Goal: Complete application form

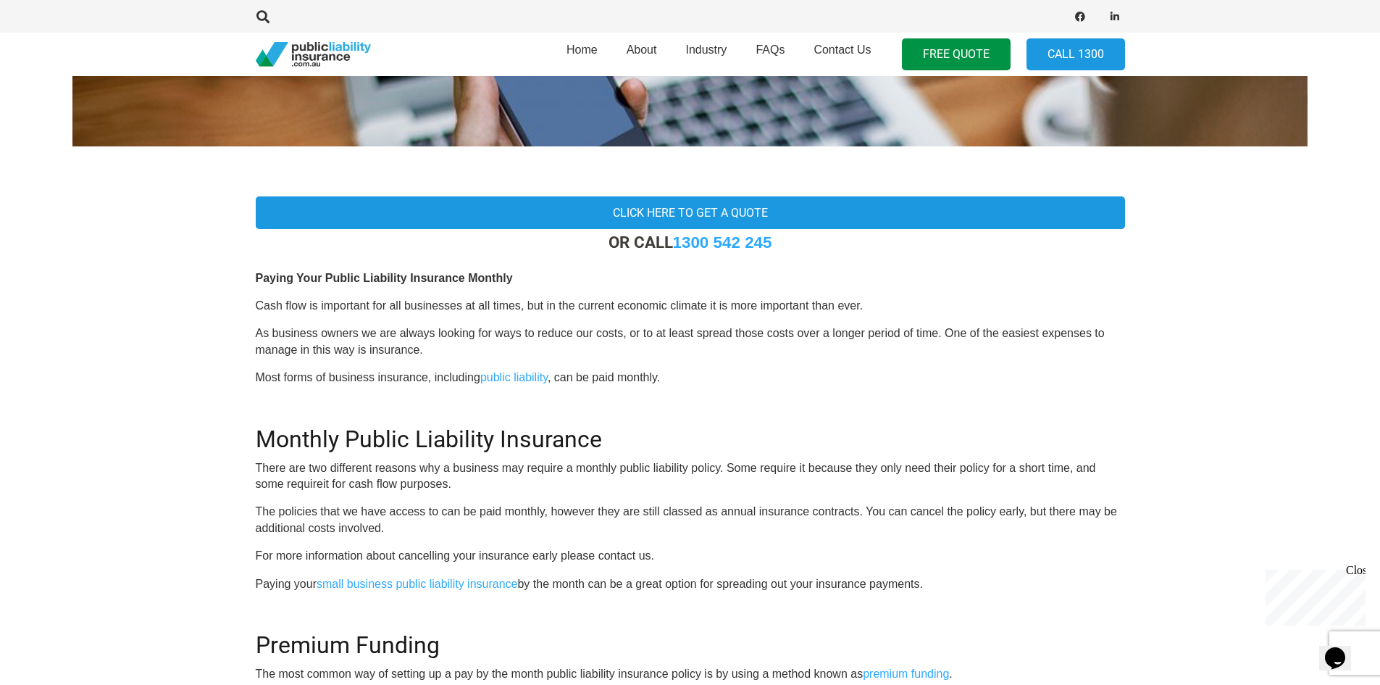
scroll to position [362, 0]
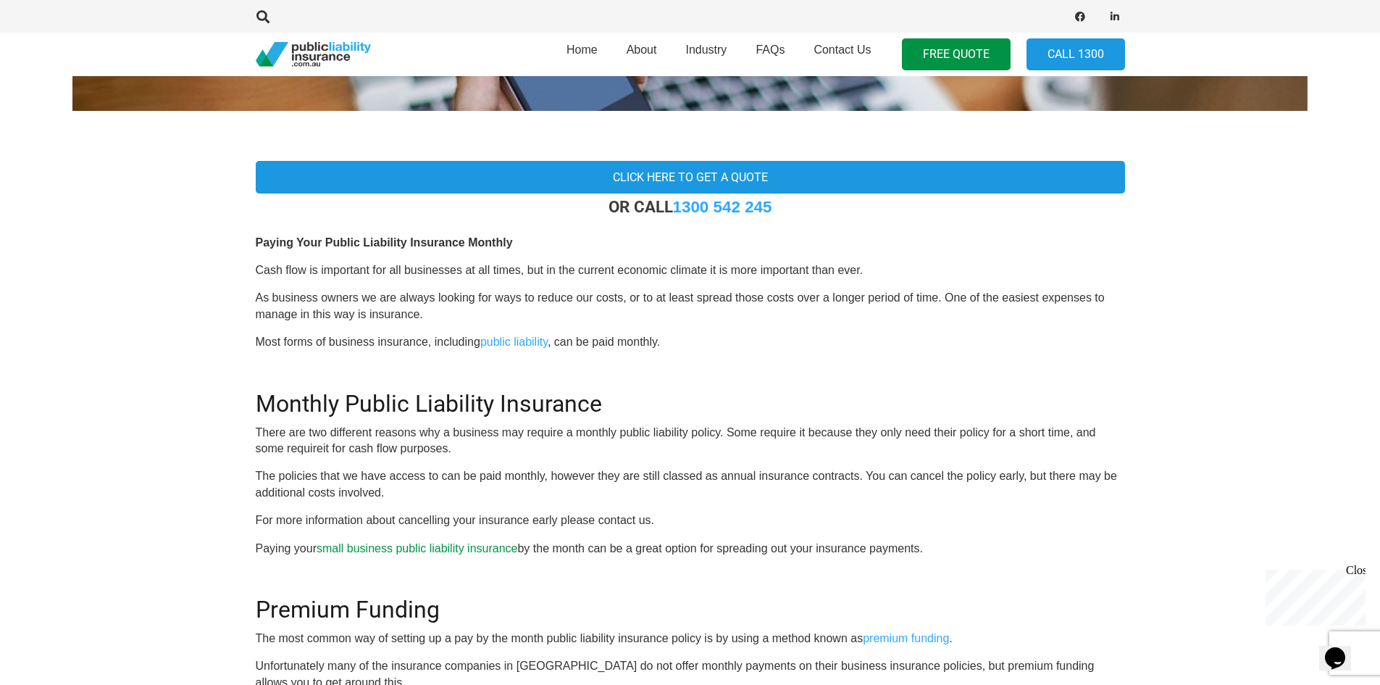
click at [462, 551] on link "small business public liability insurance" at bounding box center [417, 548] width 201 height 12
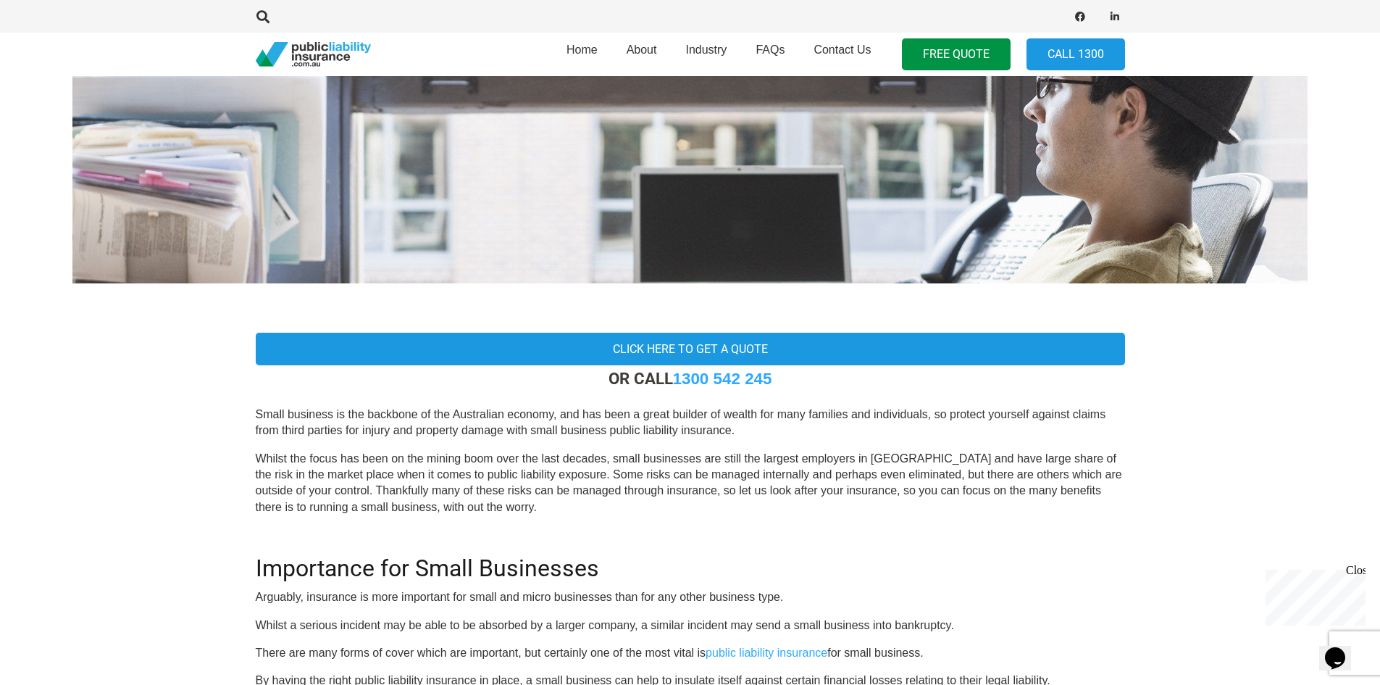
scroll to position [145, 0]
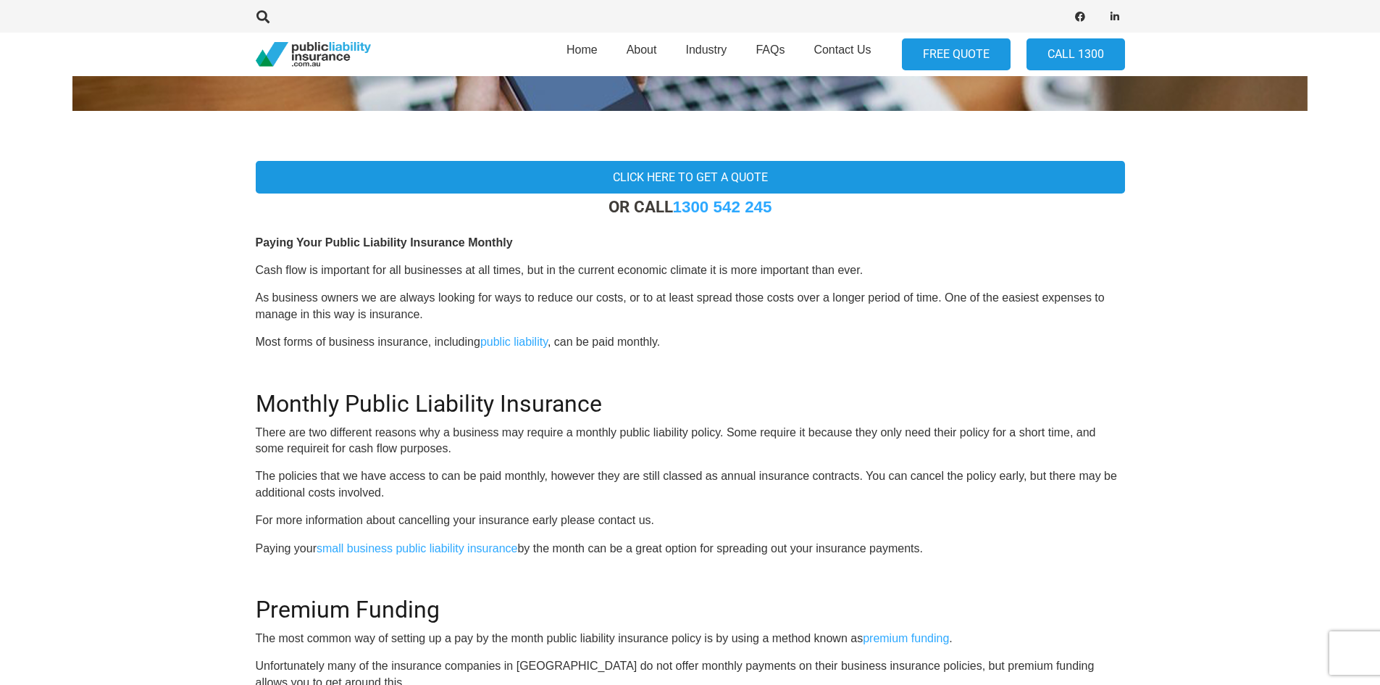
scroll to position [362, 0]
click at [942, 51] on link "FREE QUOTE" at bounding box center [956, 54] width 109 height 33
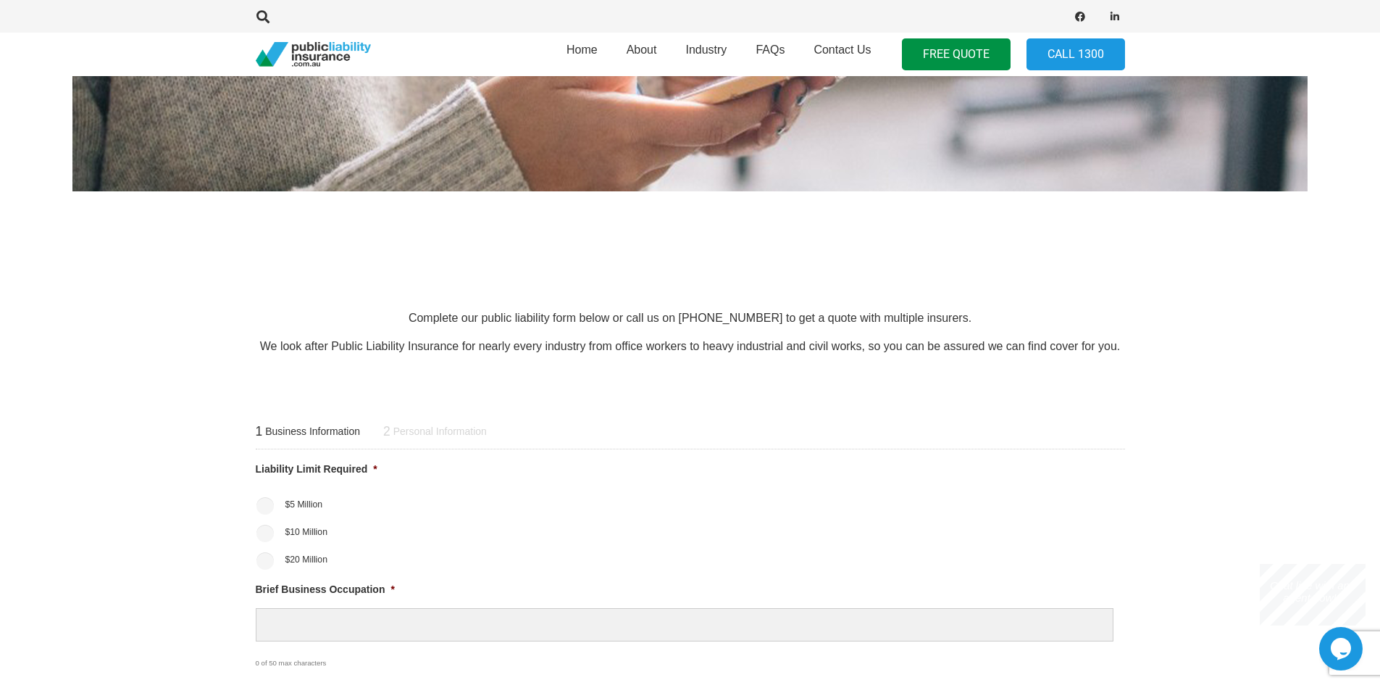
scroll to position [362, 0]
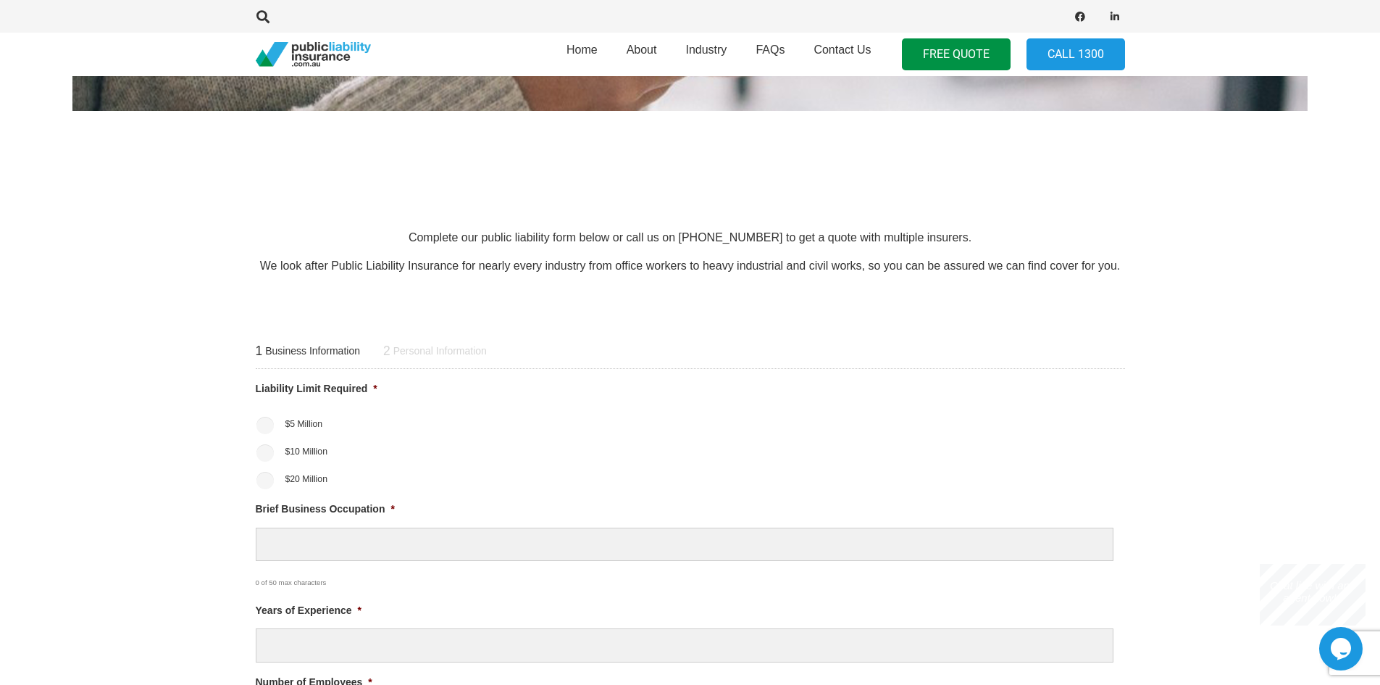
click at [318, 448] on label "$10 Million" at bounding box center [306, 451] width 43 height 13
click at [274, 448] on input "$10 Million" at bounding box center [265, 452] width 17 height 17
radio input "true"
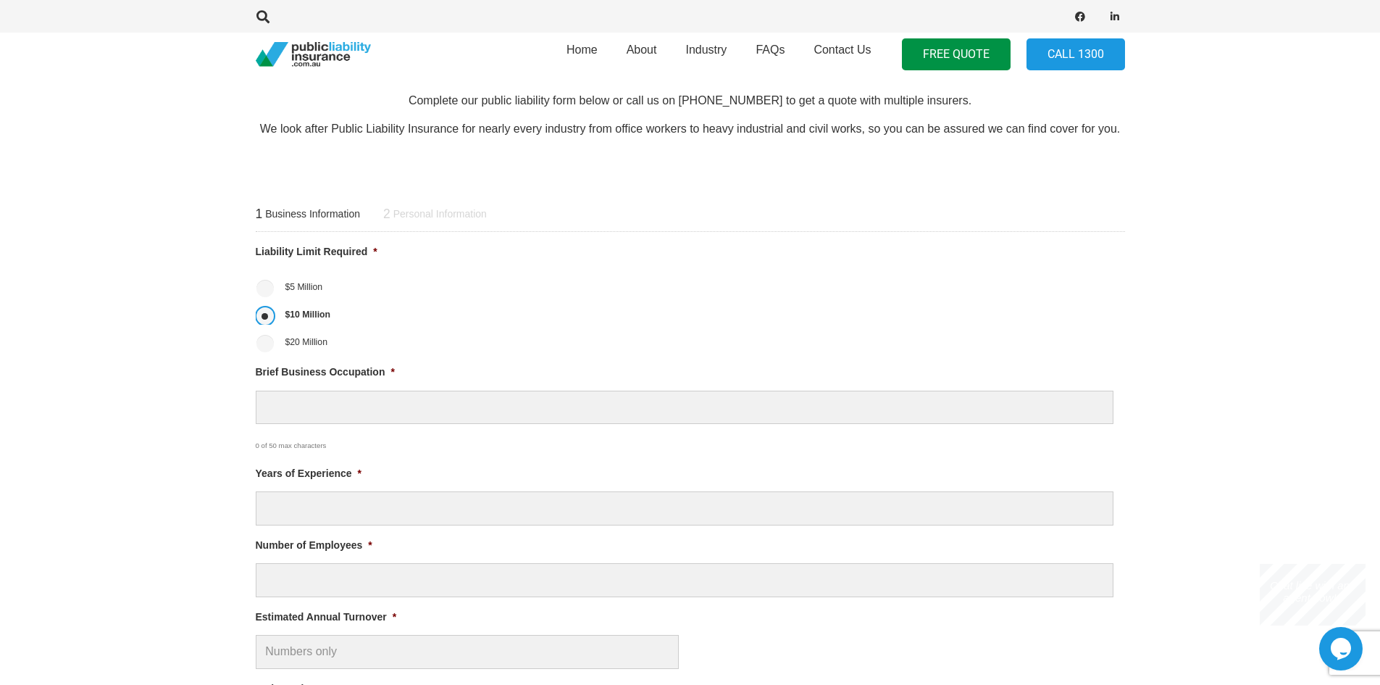
scroll to position [507, 0]
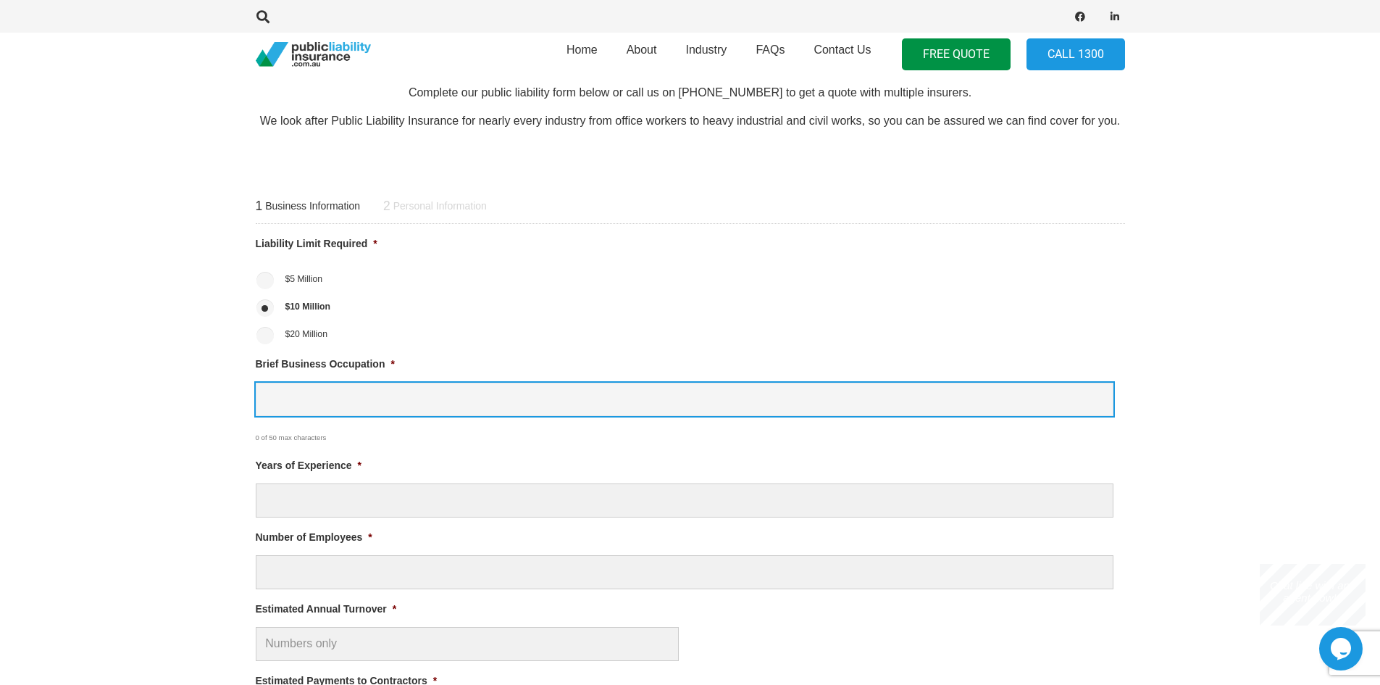
click at [370, 403] on input "Brief Business Occupation *" at bounding box center [685, 400] width 858 height 34
type input "Dance Teacher"
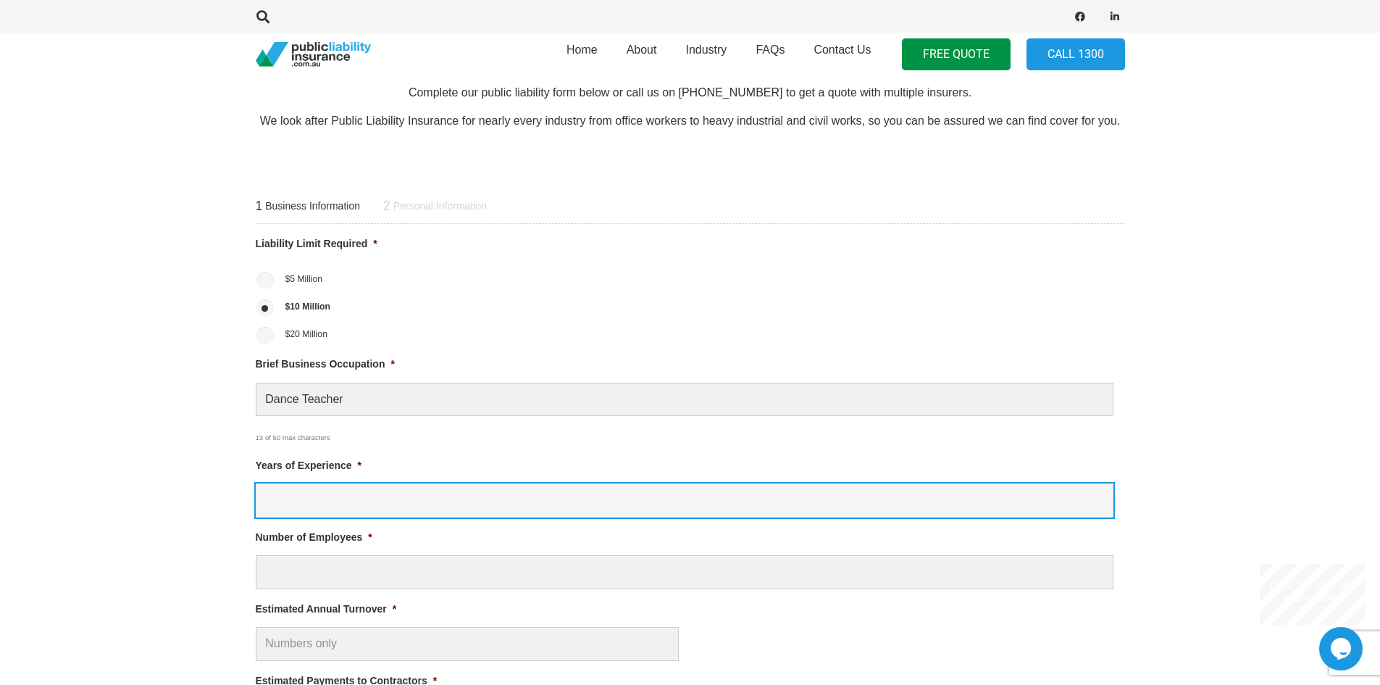
click at [341, 498] on input "Years of Experience *" at bounding box center [685, 500] width 858 height 34
type input "5"
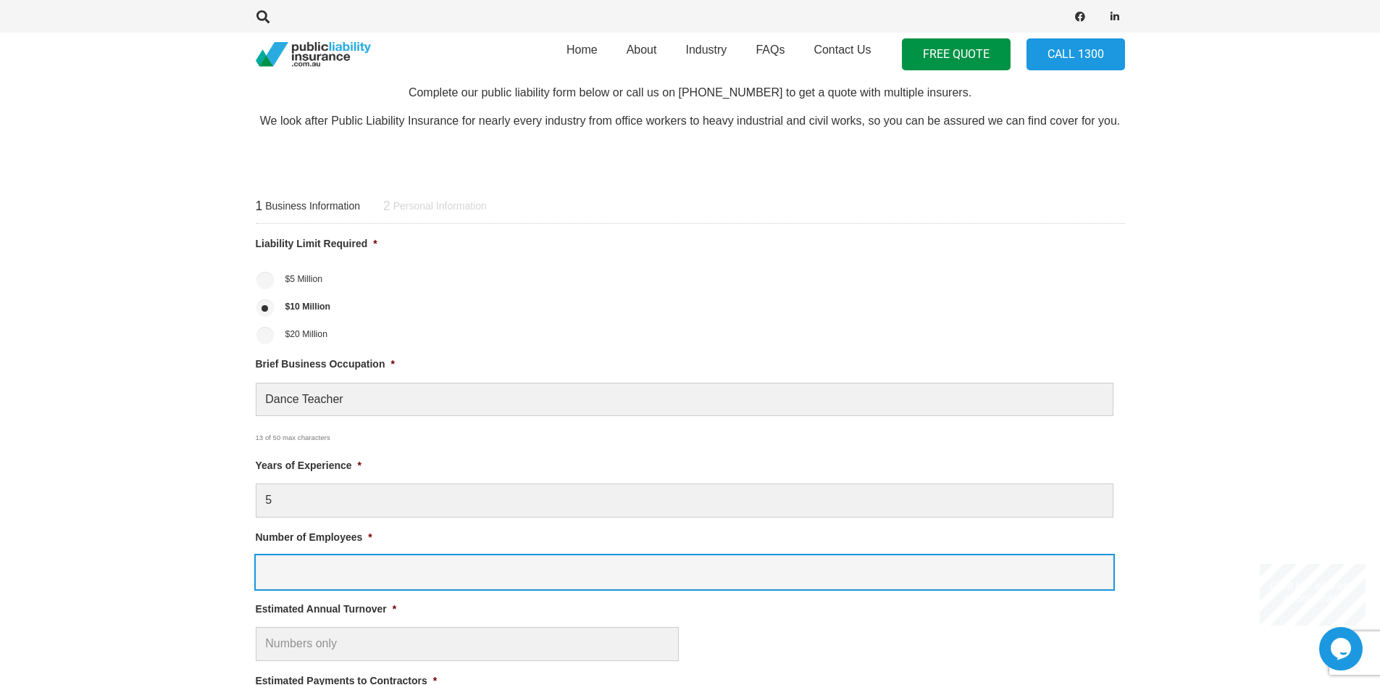
click at [341, 580] on input "Number of Employees *" at bounding box center [685, 572] width 858 height 34
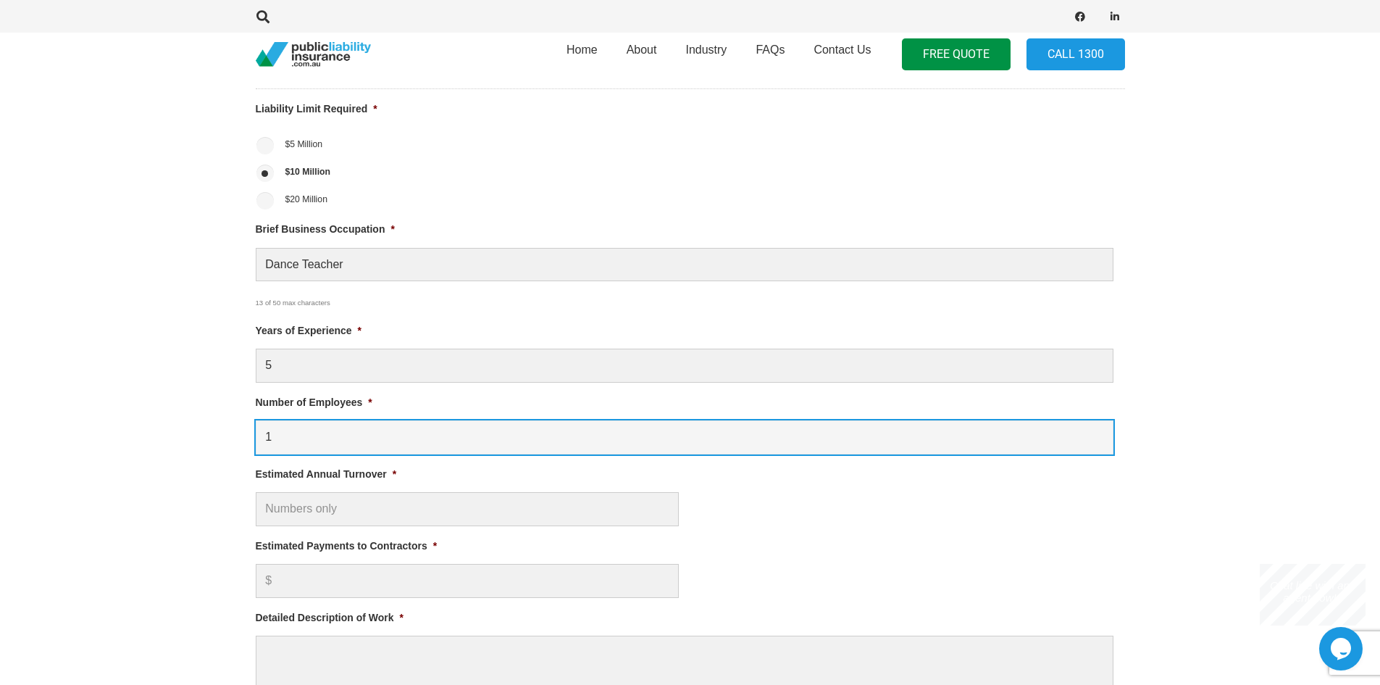
scroll to position [652, 0]
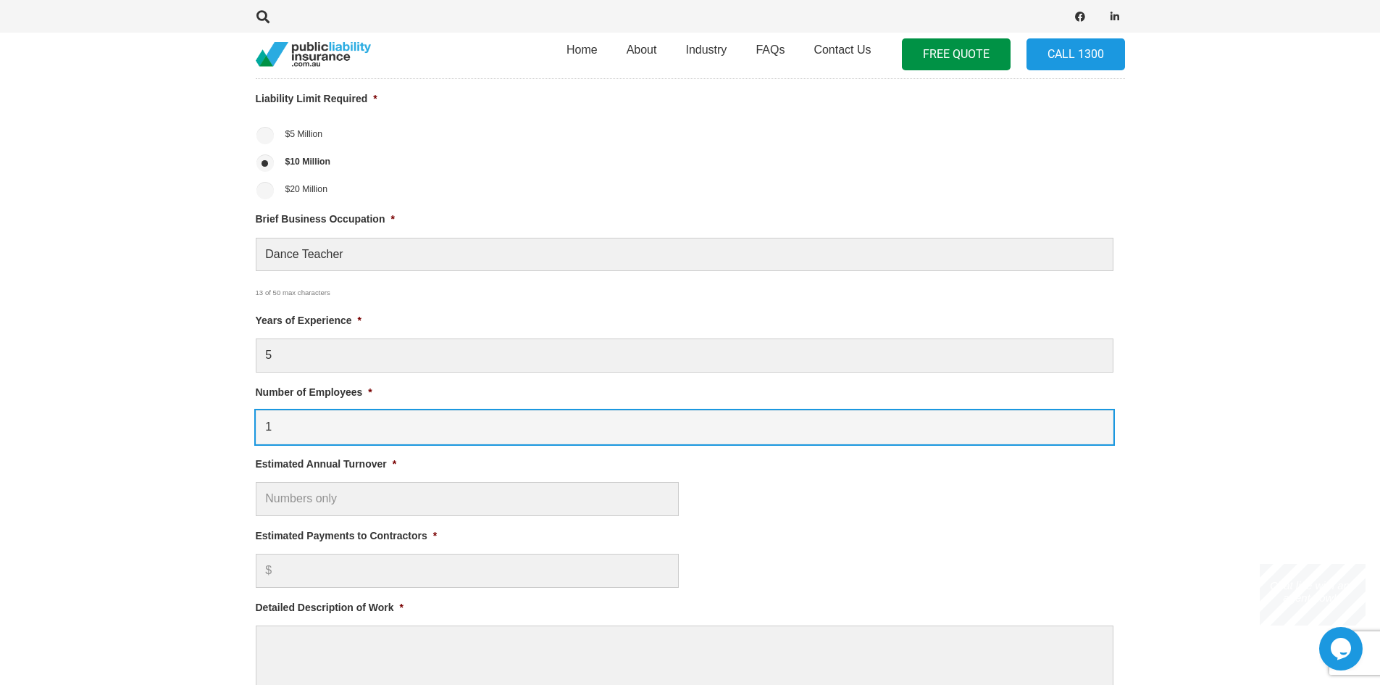
type input "1"
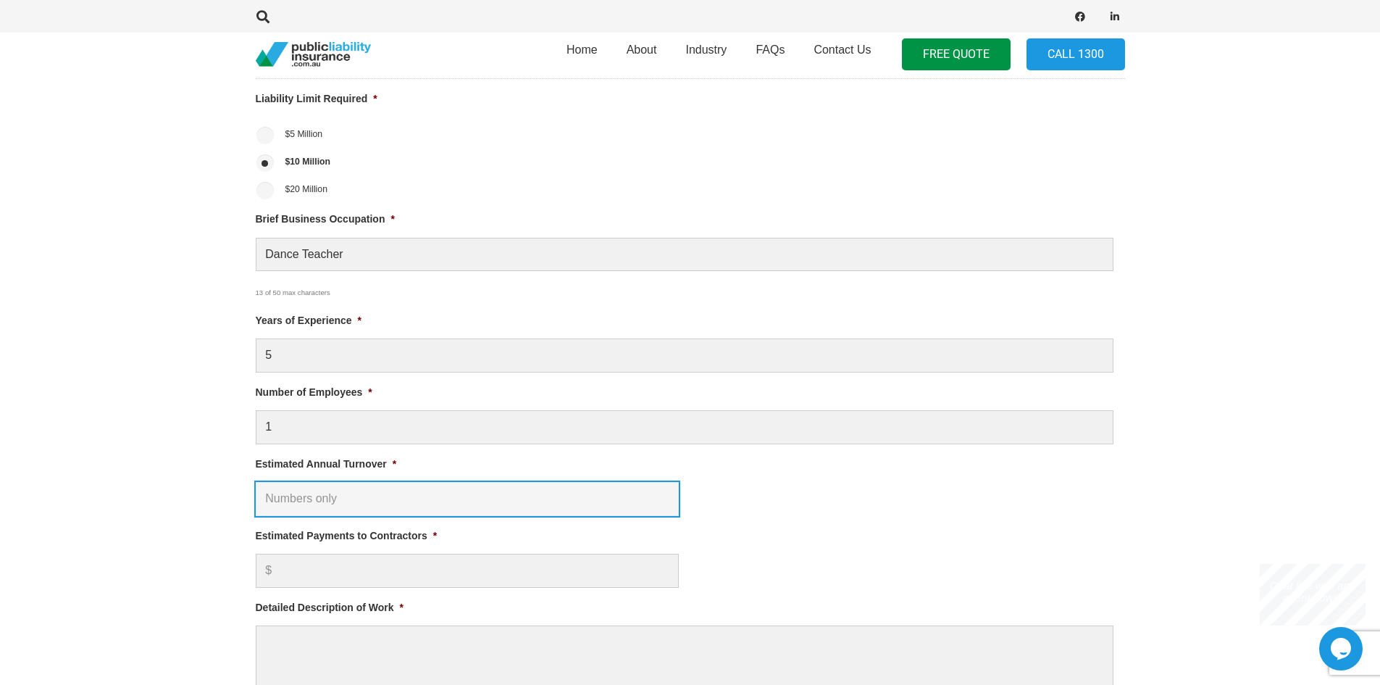
click at [320, 501] on input "Estimated Annual Turnover *" at bounding box center [467, 499] width 423 height 34
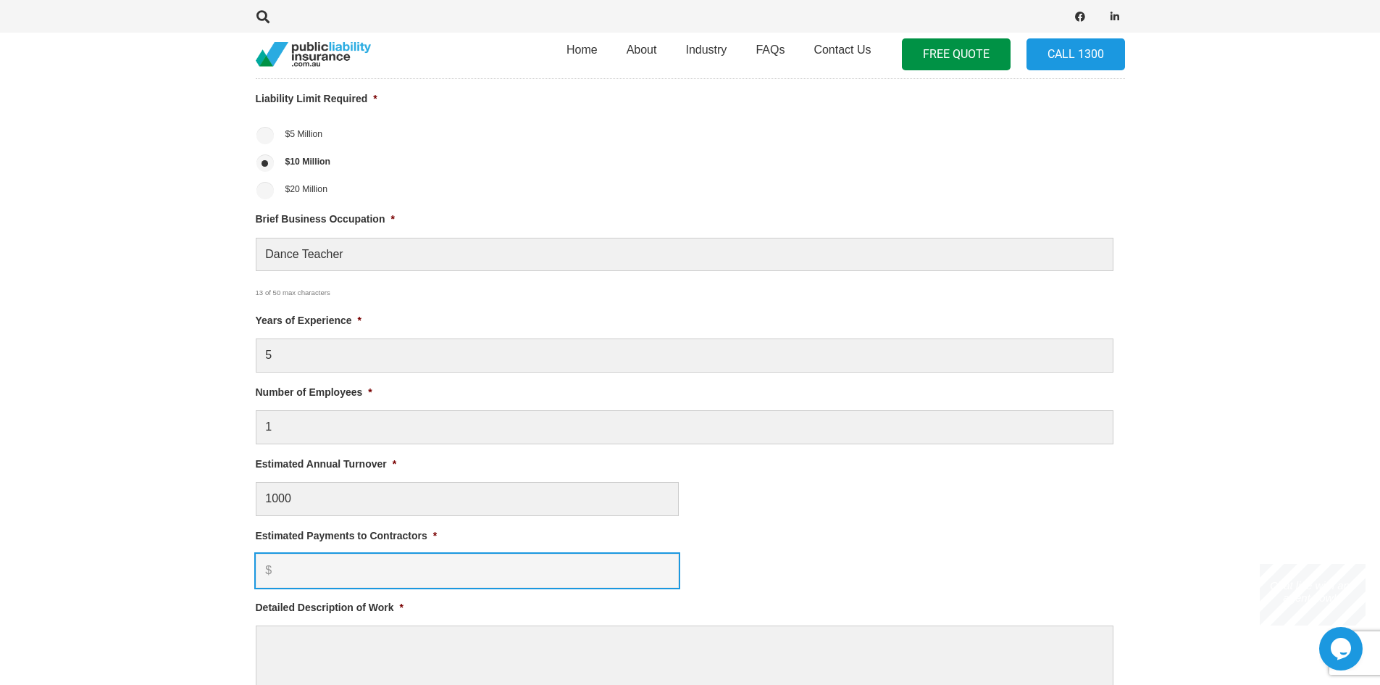
type input "$ 1,000.00"
click at [339, 580] on input "Estimated Payments to Contractors *" at bounding box center [467, 571] width 423 height 34
type input "0"
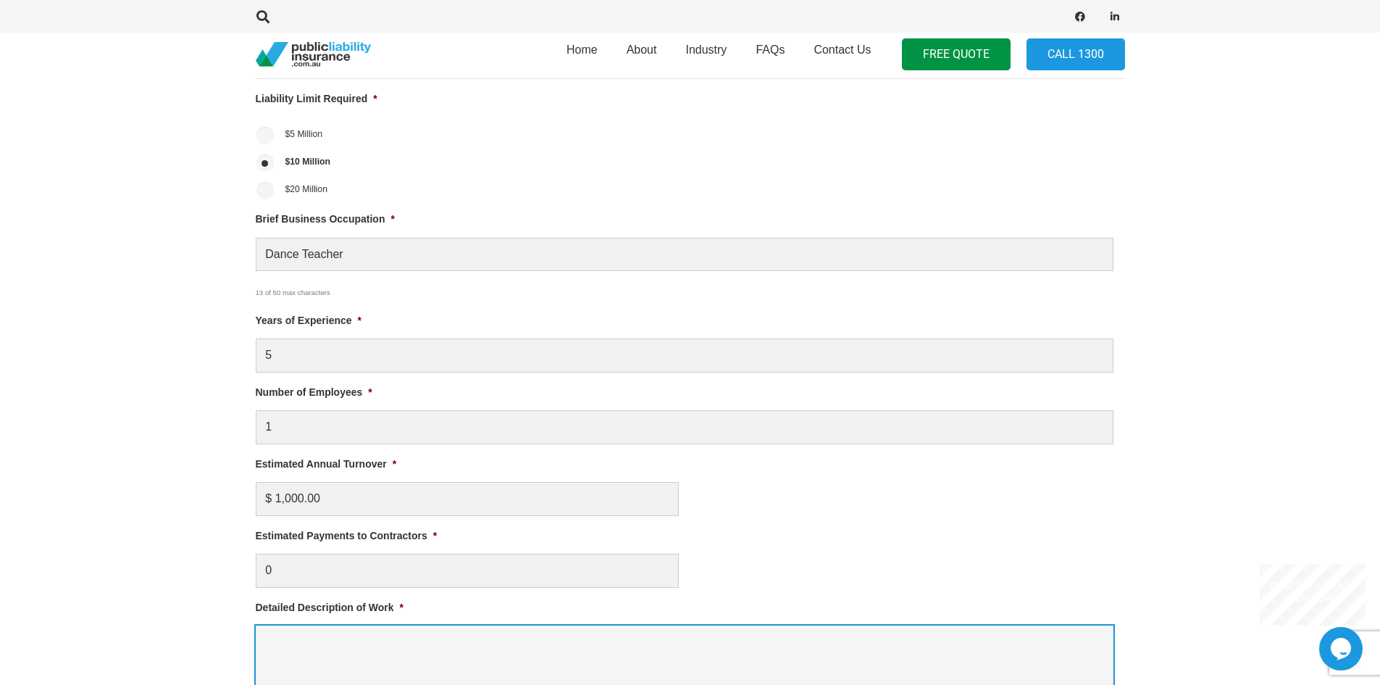
click at [351, 665] on textarea "Detailed Description of Work *" at bounding box center [685, 683] width 858 height 116
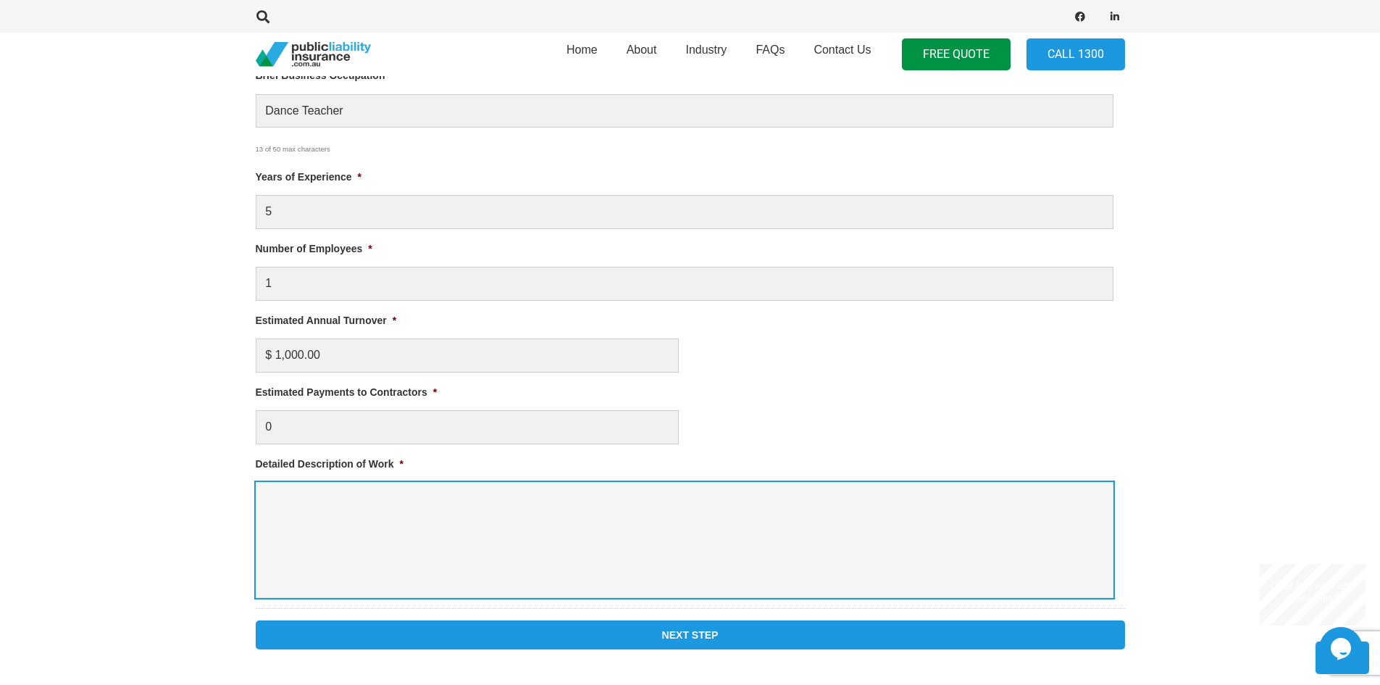
scroll to position [797, 0]
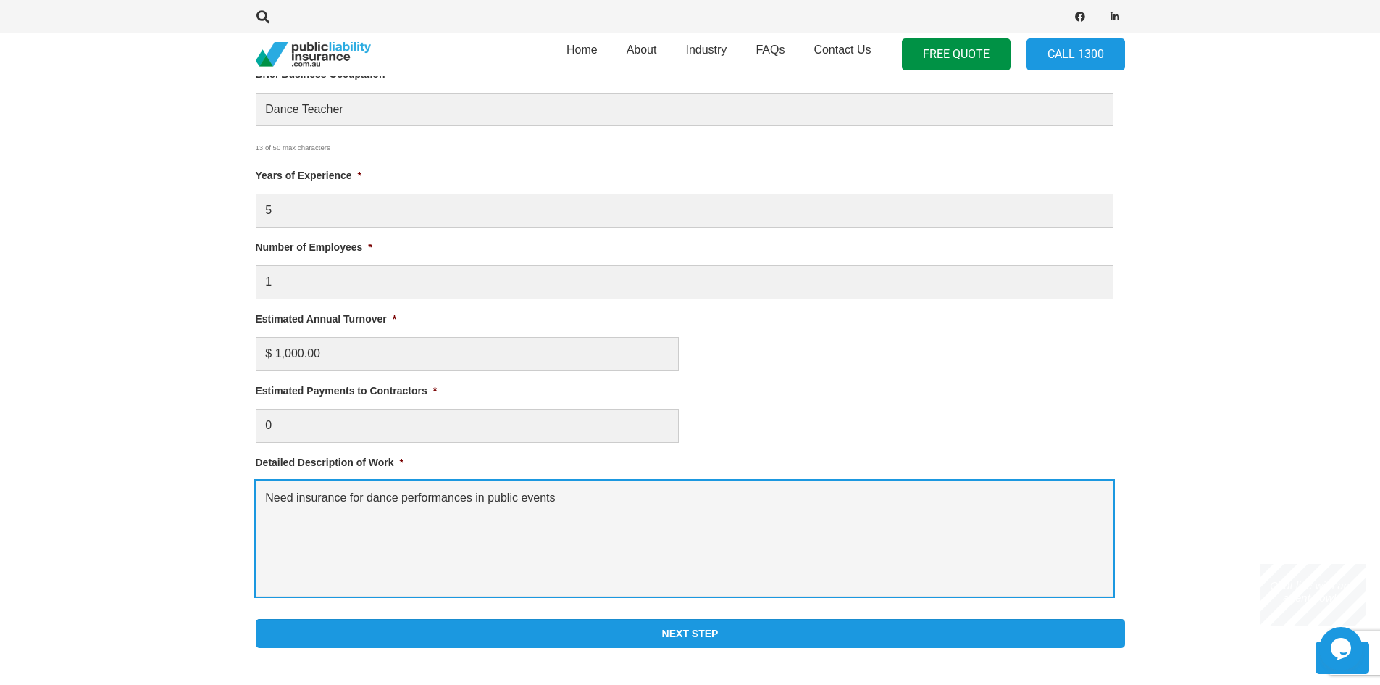
type textarea "Need insurance for dance performances in public events"
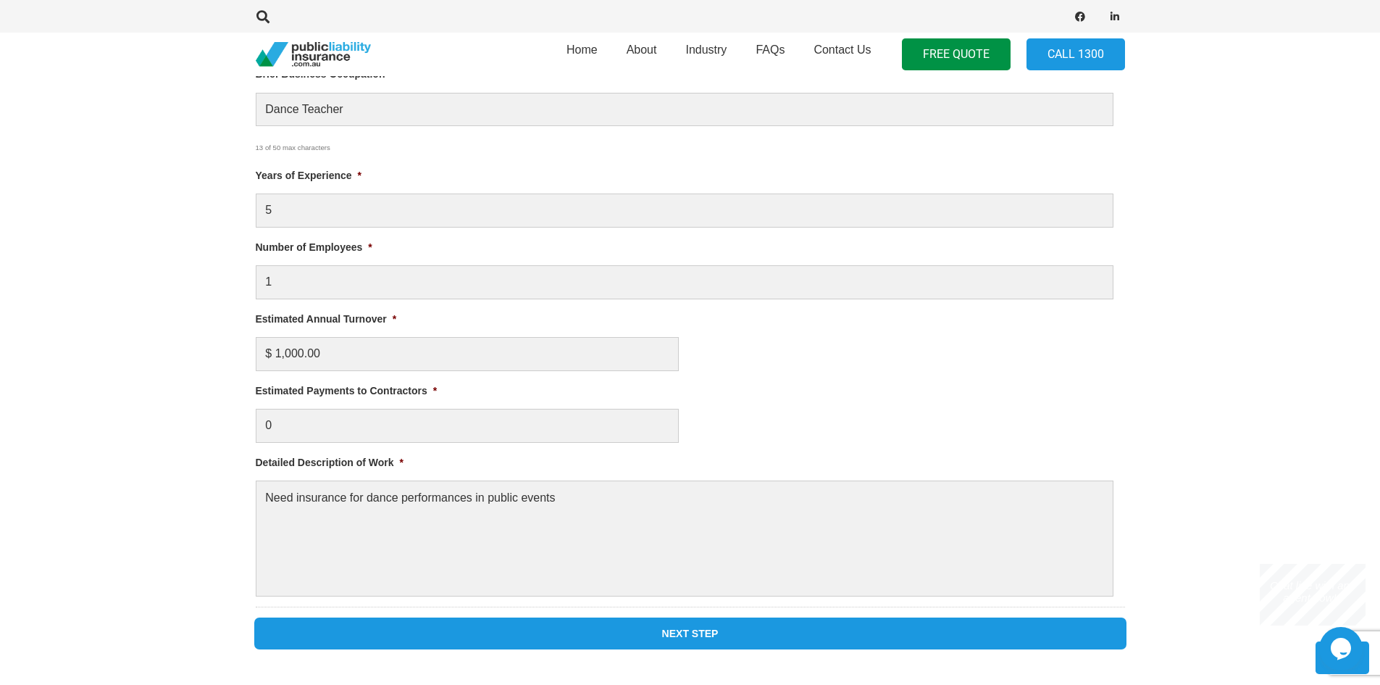
click at [606, 632] on input "Next Step" at bounding box center [691, 633] width 870 height 29
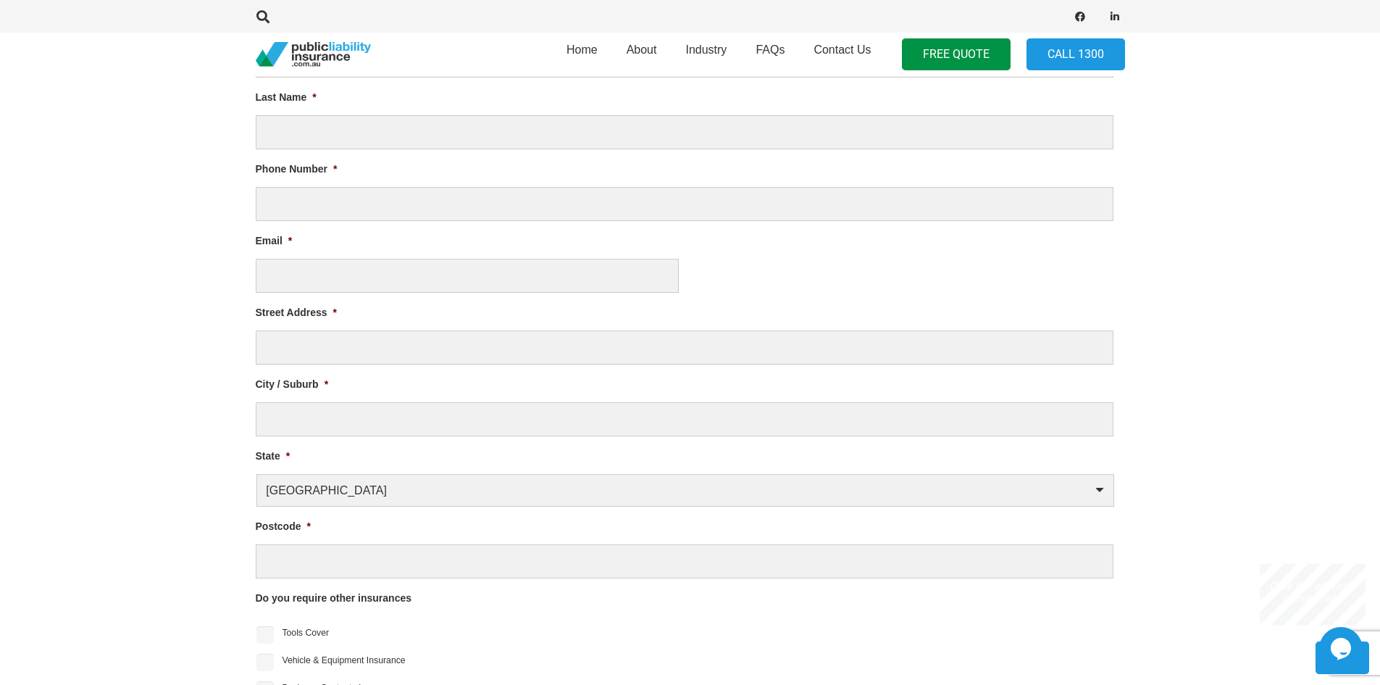
scroll to position [622, 0]
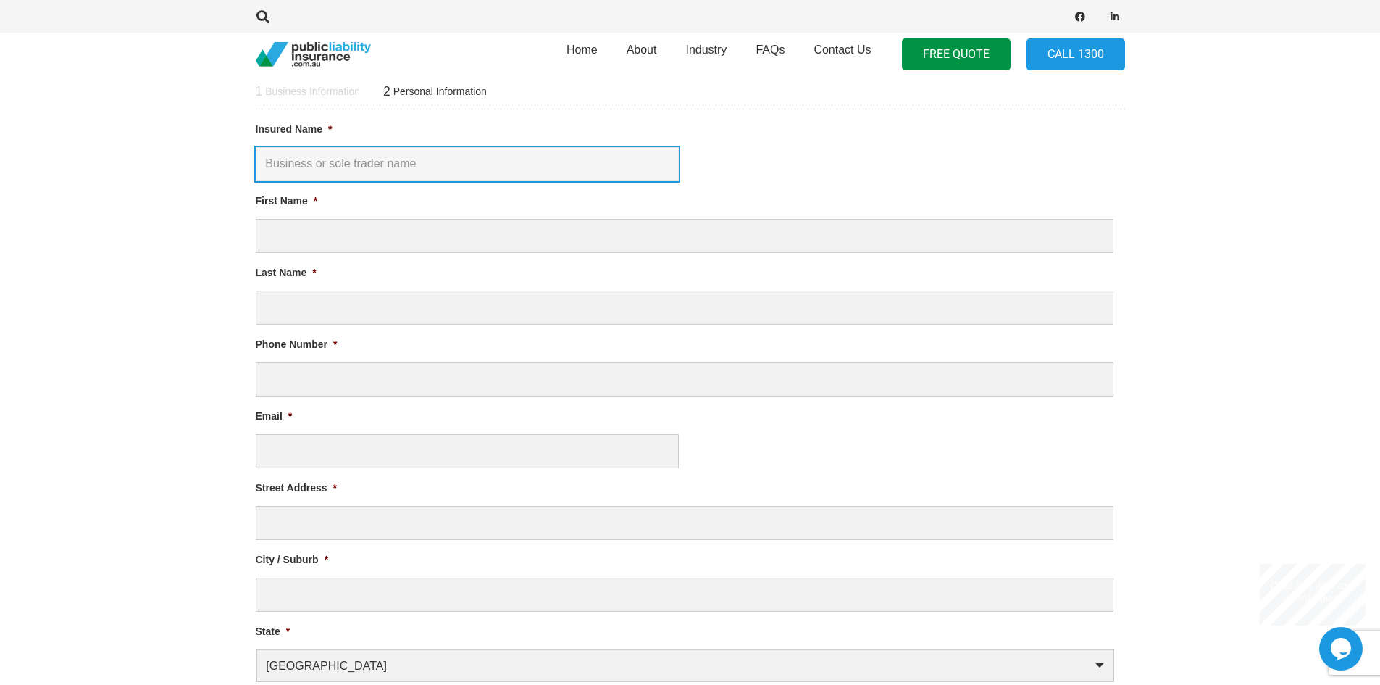
click at [388, 172] on input "Insured Name *" at bounding box center [467, 164] width 423 height 34
type input "r"
type input "Rhythm of Bollywood Dance Academy"
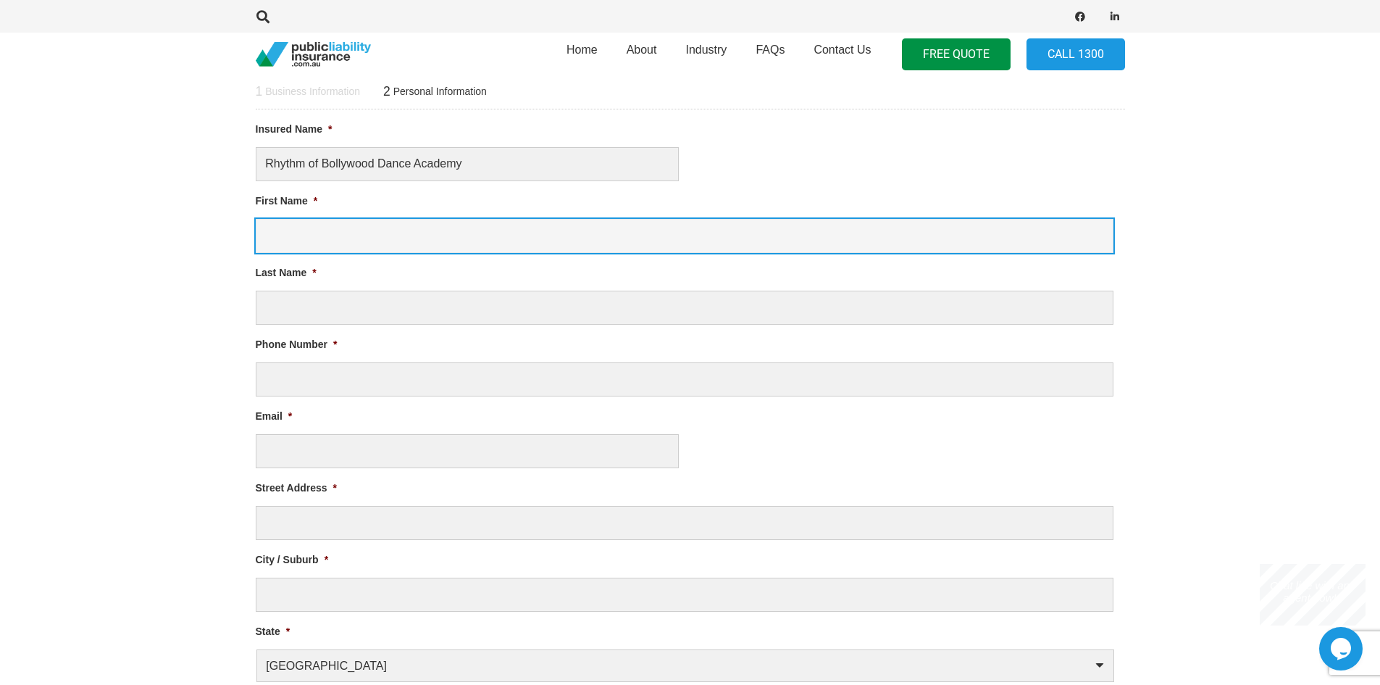
click at [391, 222] on input "First Name *" at bounding box center [685, 236] width 858 height 34
click at [391, 222] on input "toral" at bounding box center [685, 236] width 858 height 34
type input "Toral"
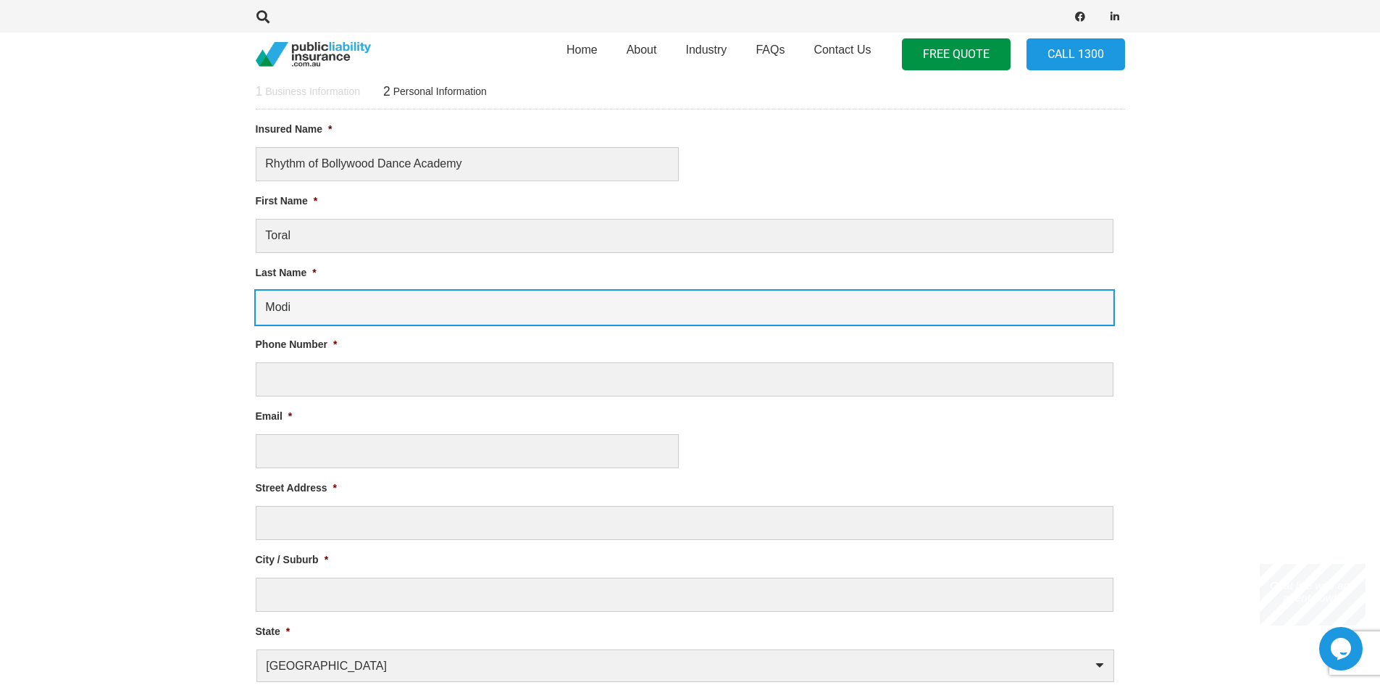
type input "Modi"
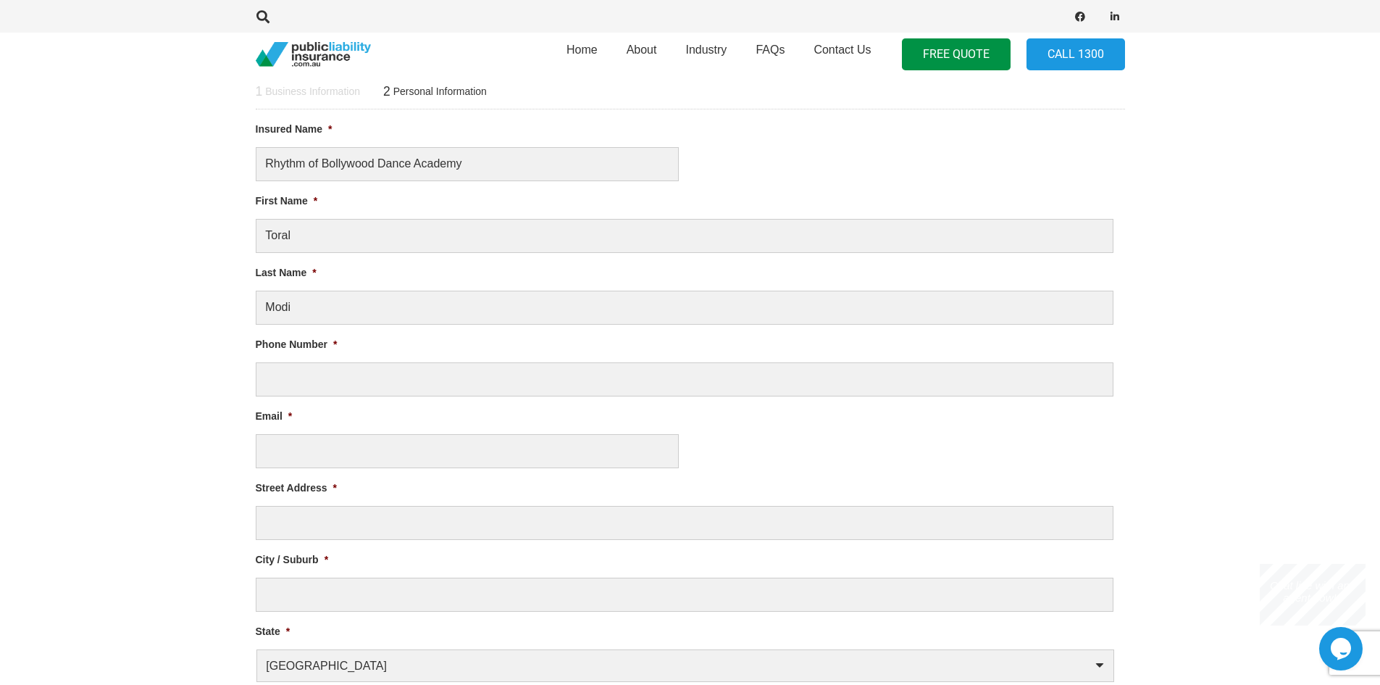
click at [561, 357] on li "Phone Number *" at bounding box center [691, 366] width 870 height 60
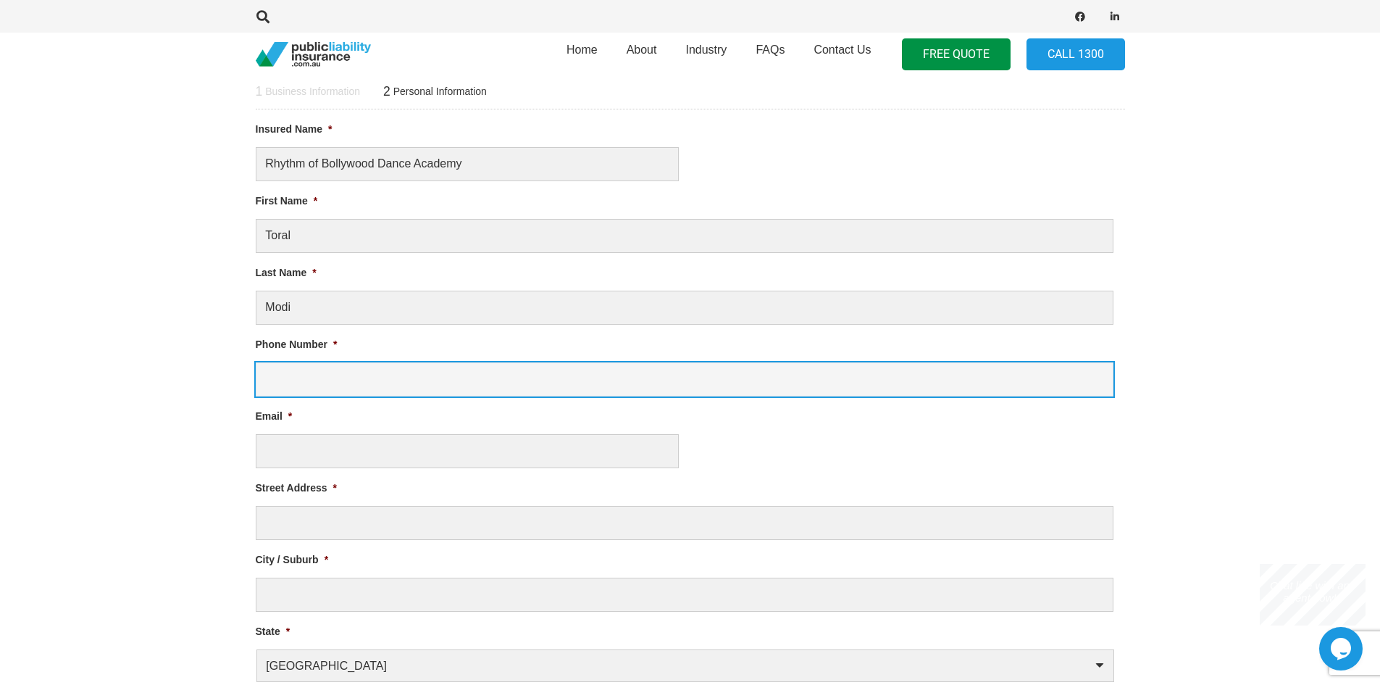
click at [557, 368] on input "Phone Number *" at bounding box center [685, 379] width 858 height 34
type input "0433602772"
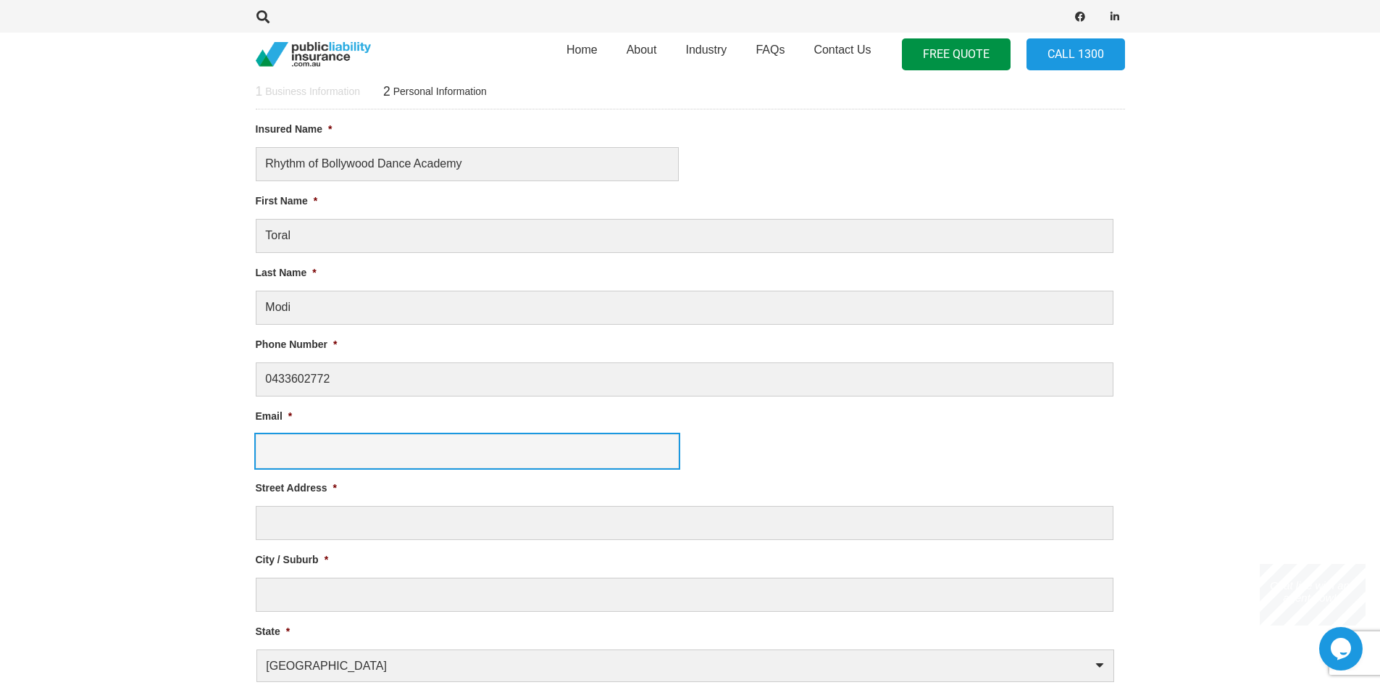
click at [535, 434] on input "Email *" at bounding box center [467, 451] width 423 height 34
type input "tmrhythmofbollywood@gmail.com"
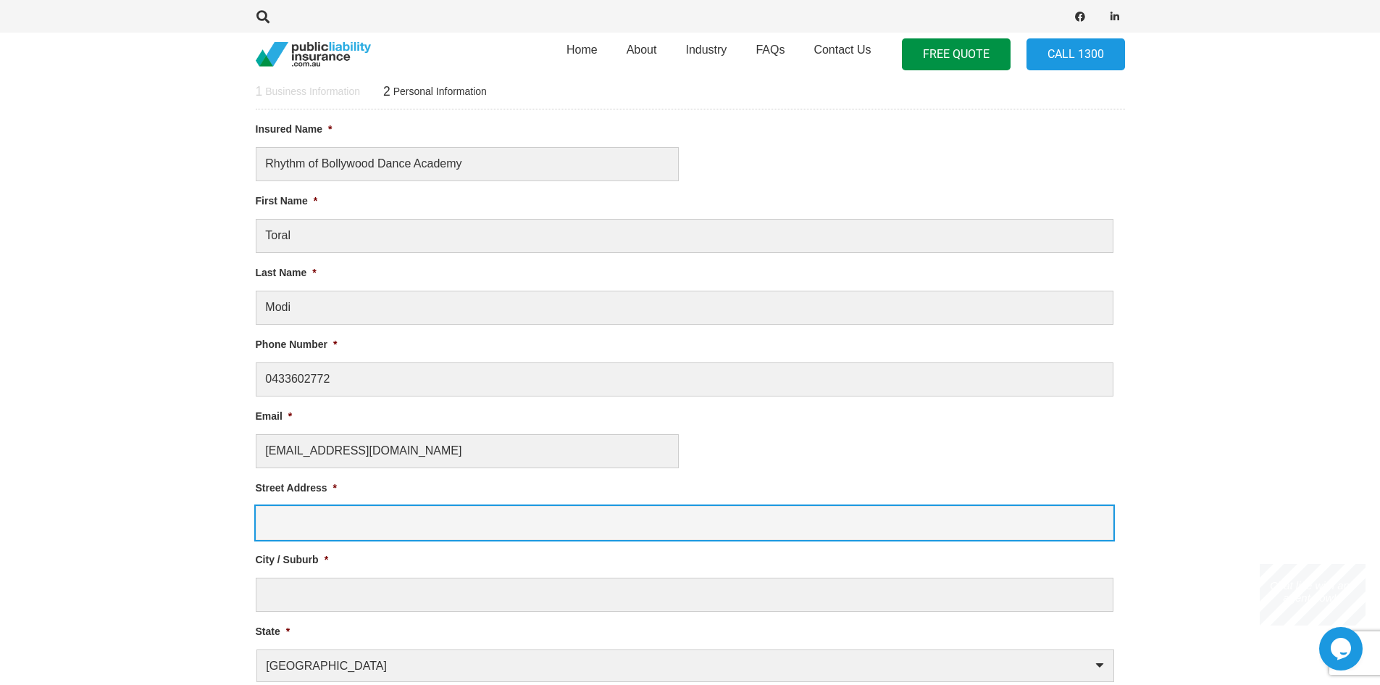
click at [530, 526] on input "Street Address *" at bounding box center [685, 523] width 858 height 34
type input "4 McGlashan street"
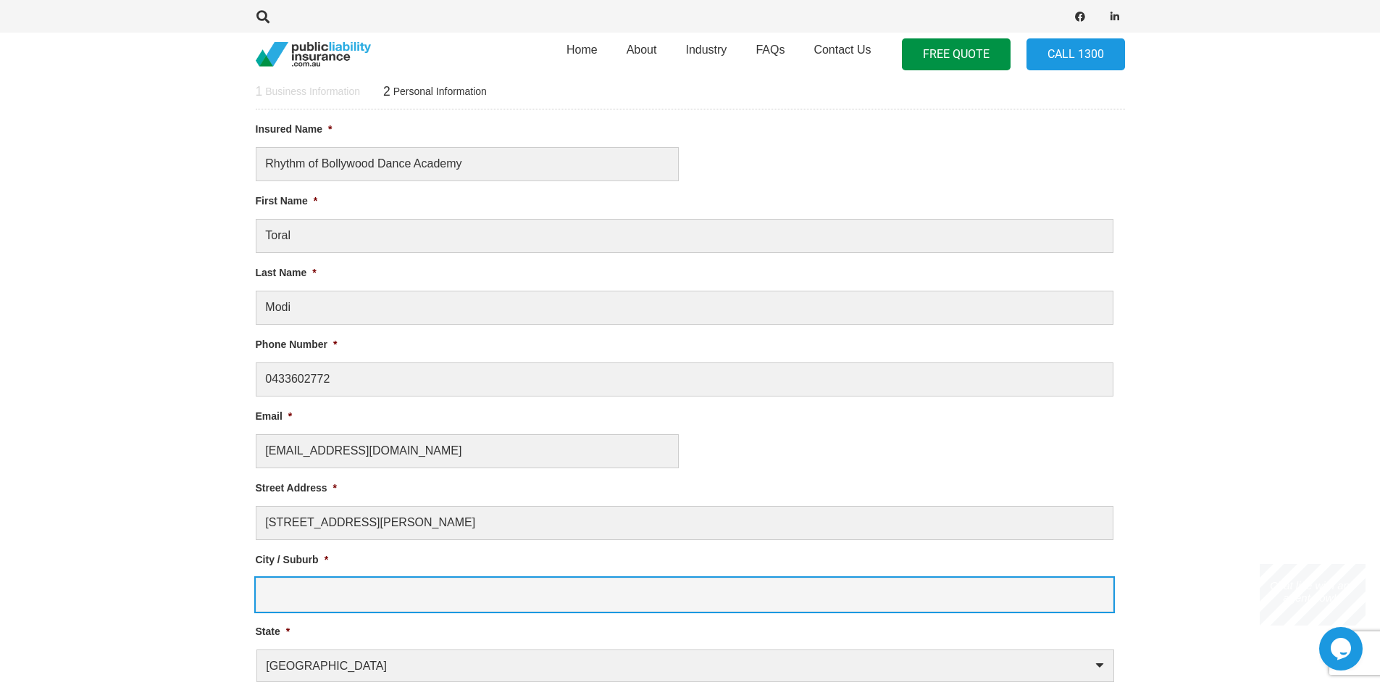
click at [491, 587] on input "City / Suburb *" at bounding box center [685, 595] width 858 height 34
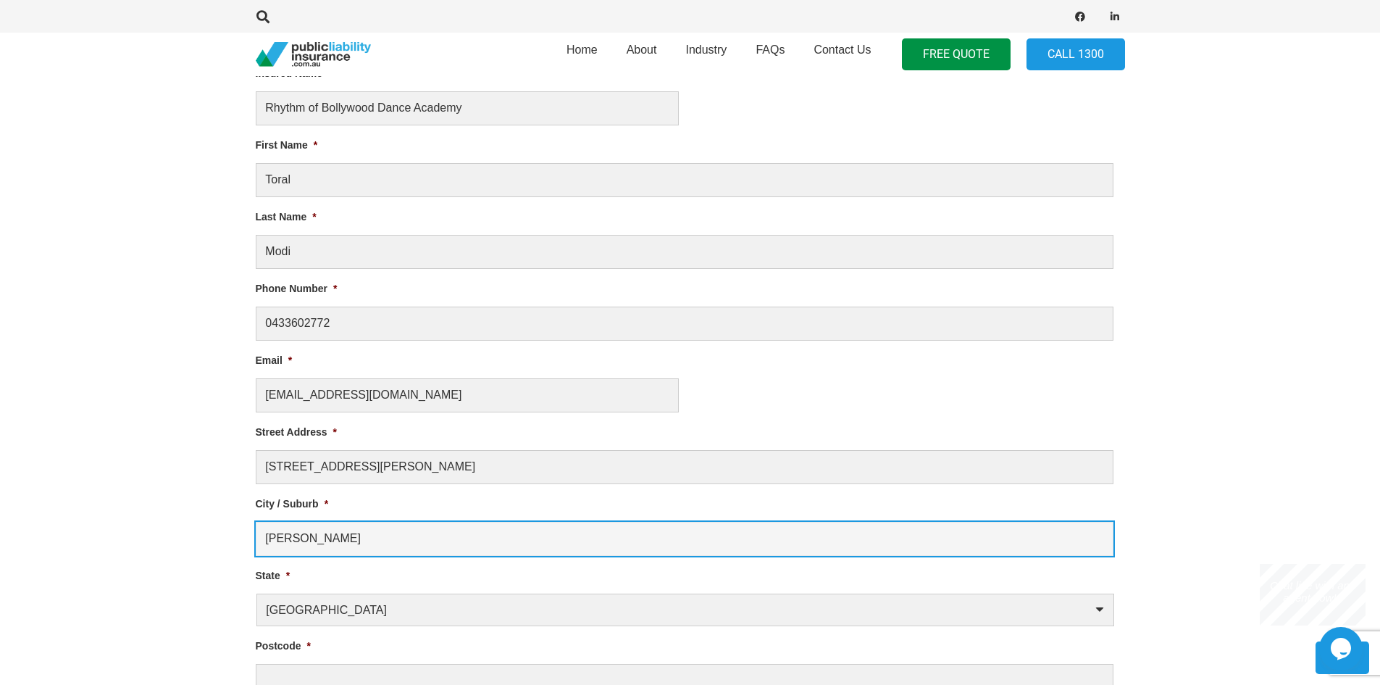
scroll to position [767, 0]
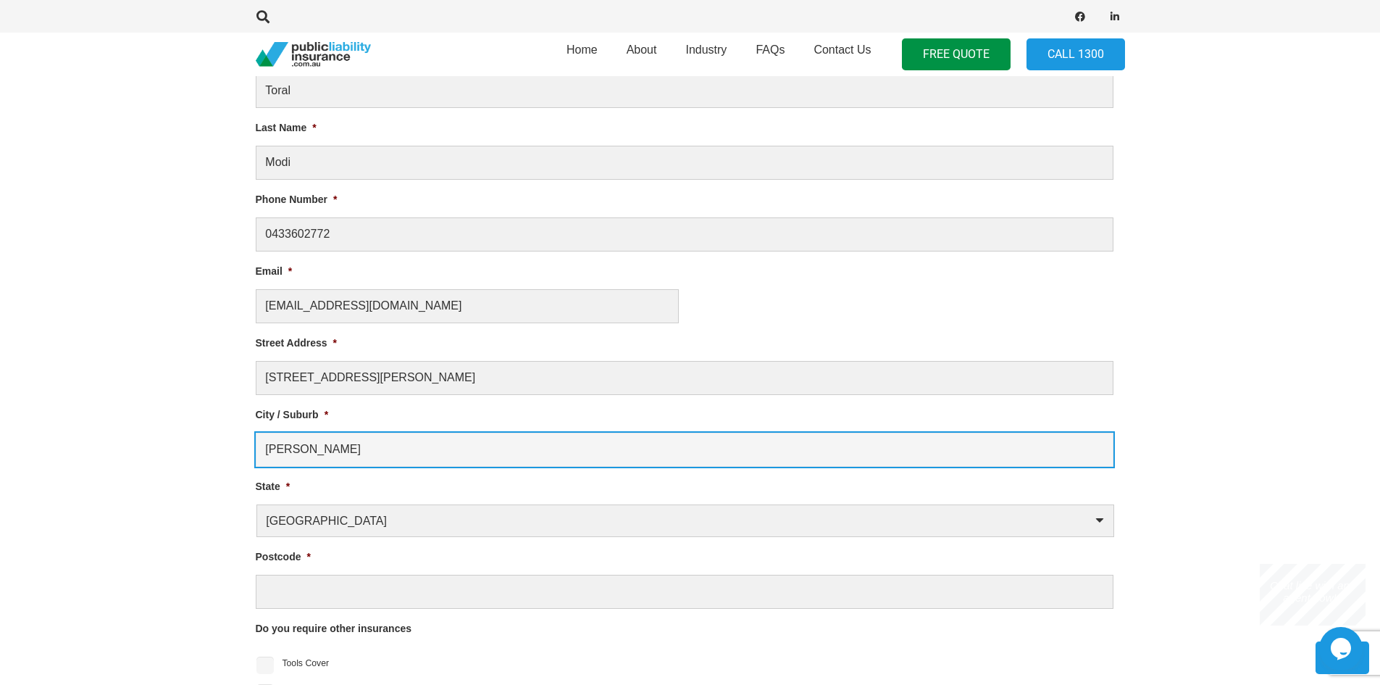
type input "Taylor"
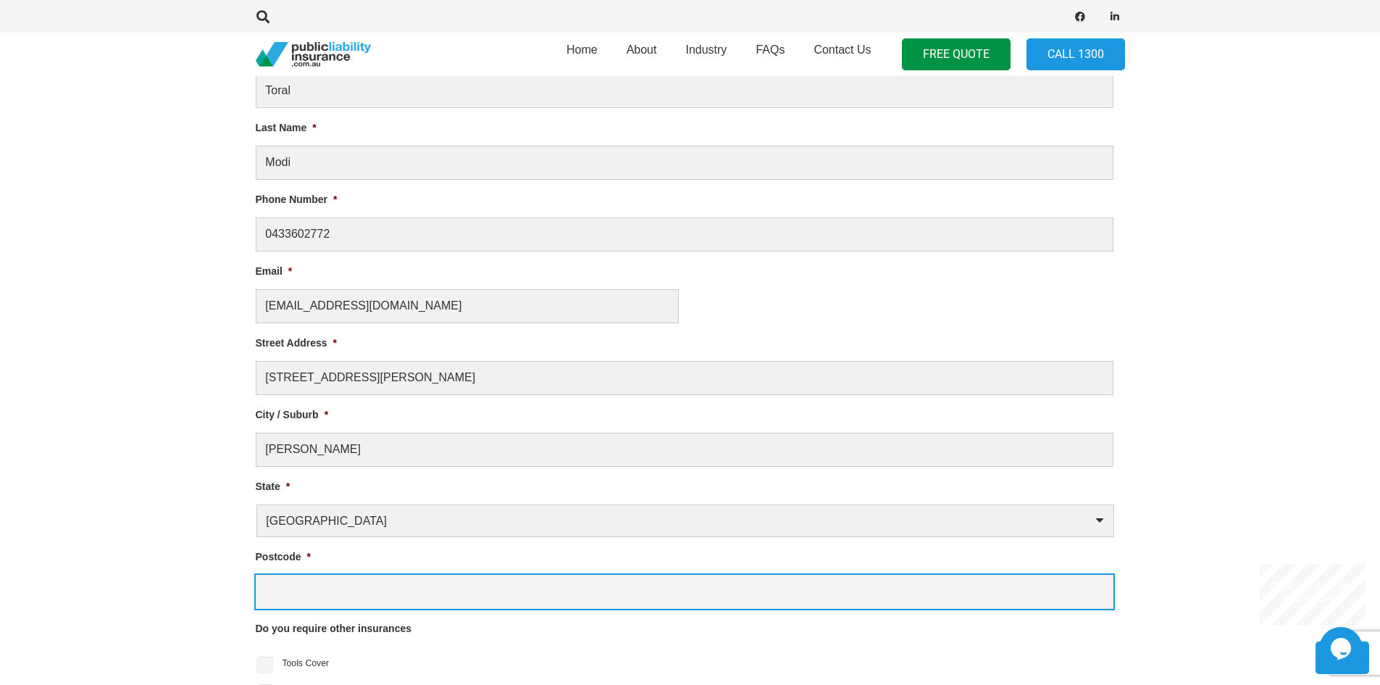
click at [450, 590] on input "Postcode *" at bounding box center [685, 592] width 858 height 34
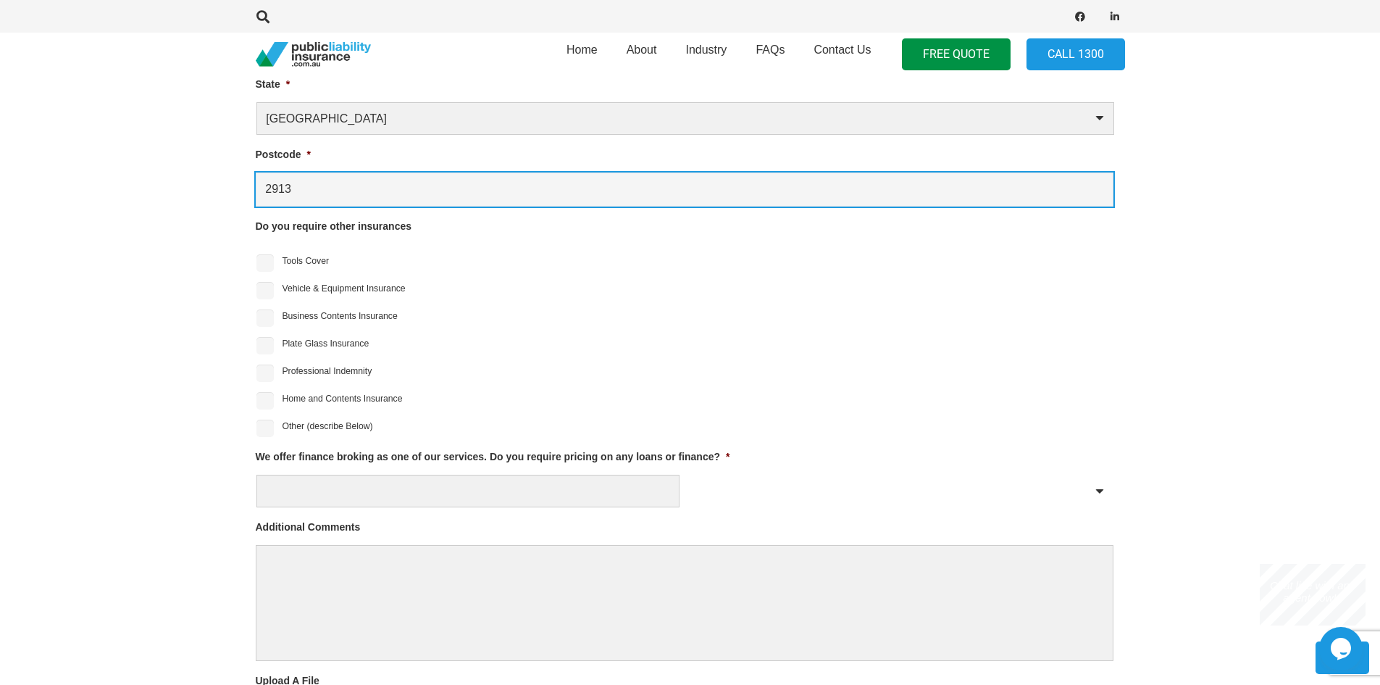
scroll to position [1201, 0]
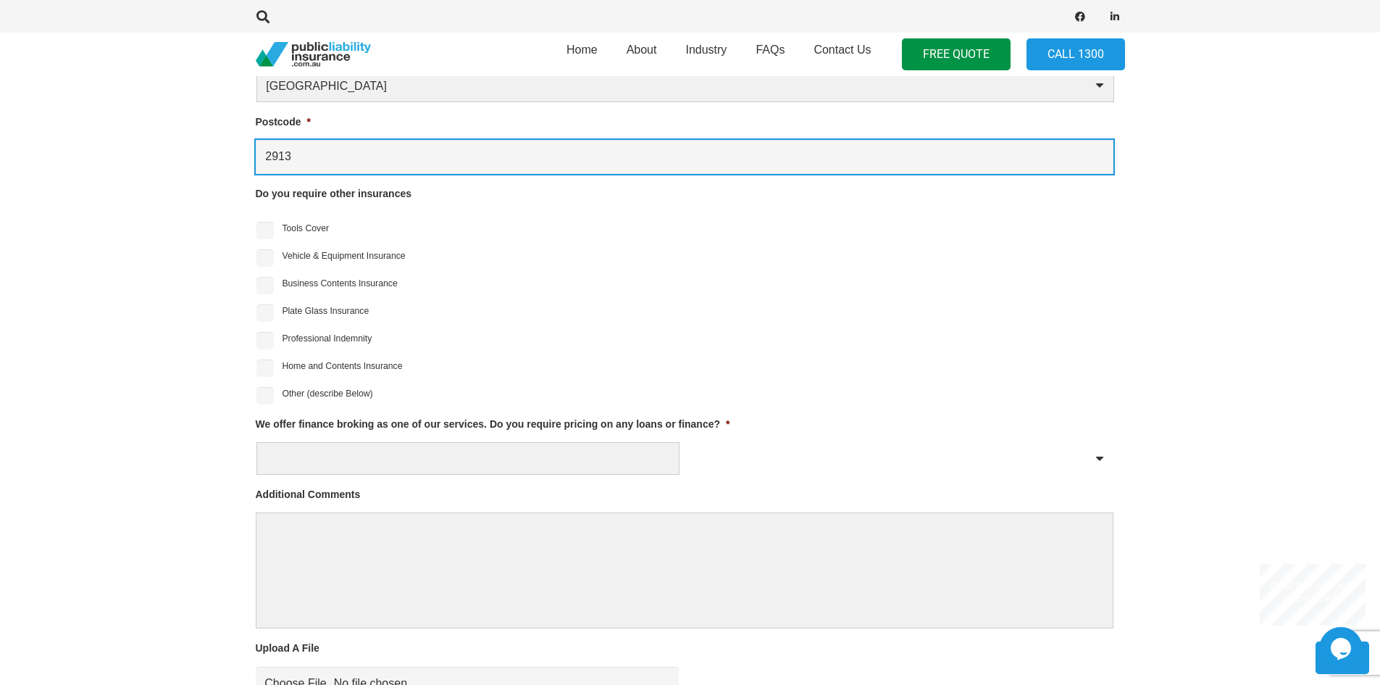
type input "2913"
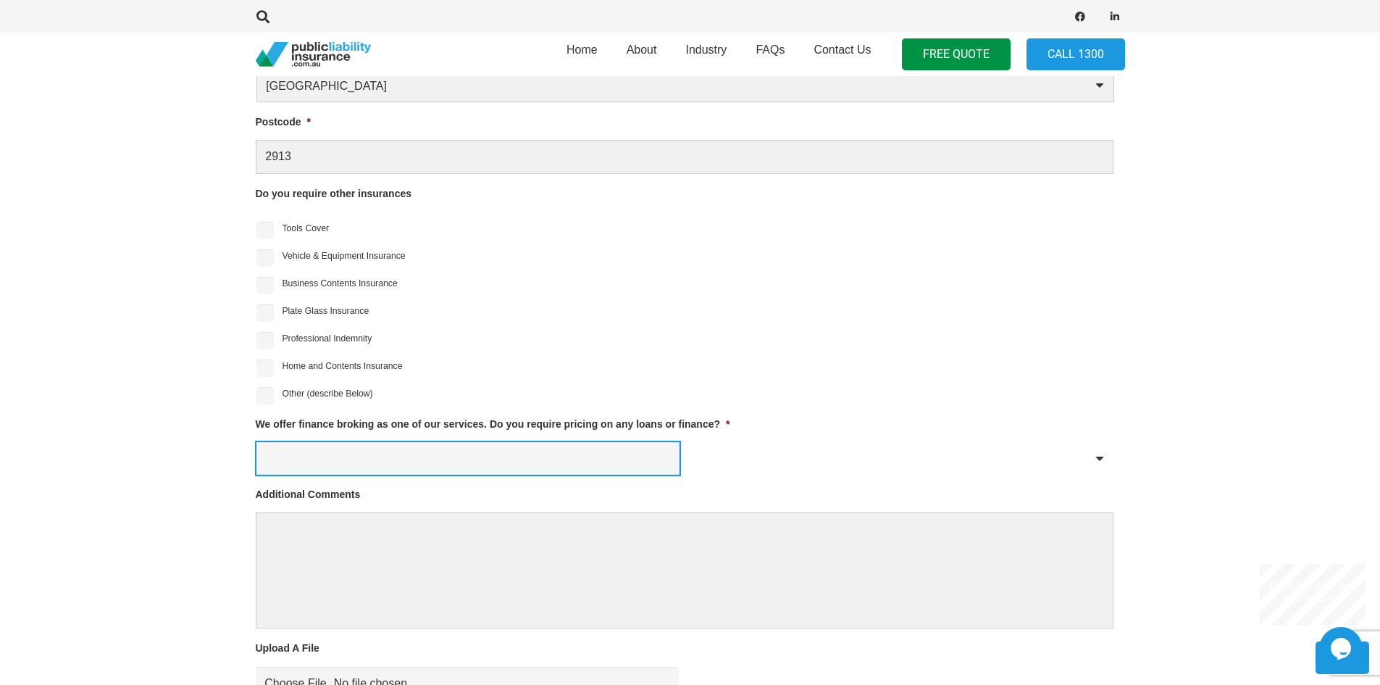
click at [408, 464] on select "Yes No" at bounding box center [468, 458] width 423 height 33
select select "No"
click at [257, 442] on select "Yes No" at bounding box center [468, 458] width 423 height 33
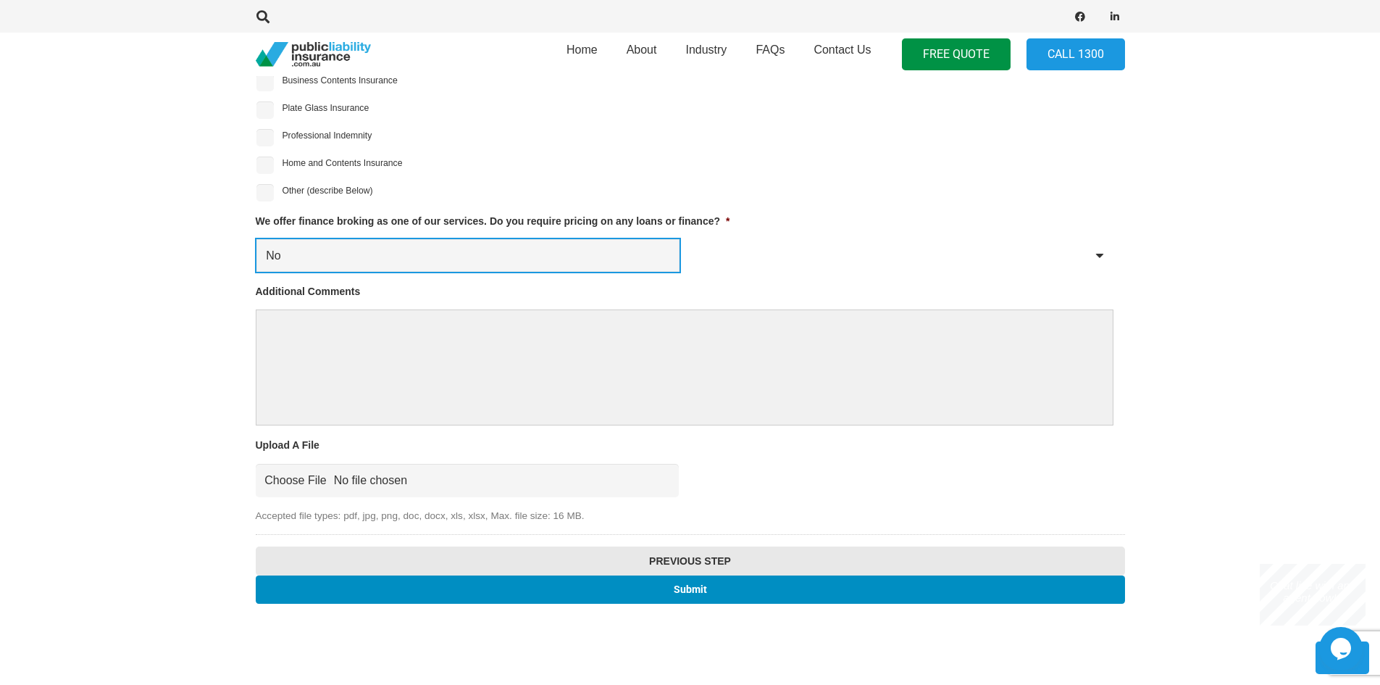
scroll to position [1419, 0]
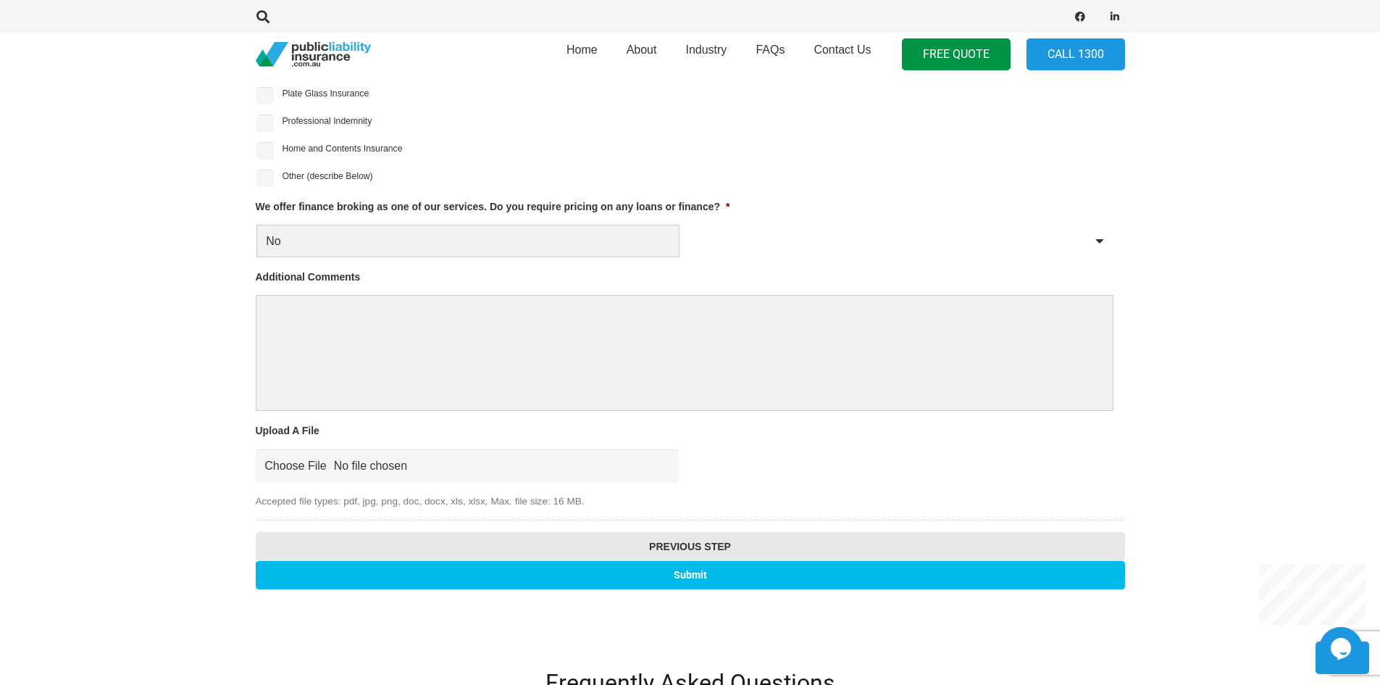
click at [733, 567] on input "Submit" at bounding box center [691, 575] width 870 height 28
